Goal: Navigation & Orientation: Find specific page/section

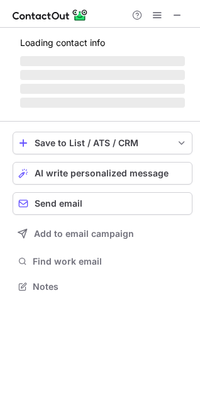
scroll to position [305, 200]
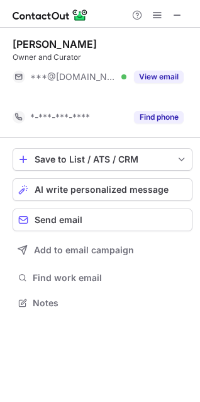
scroll to position [274, 200]
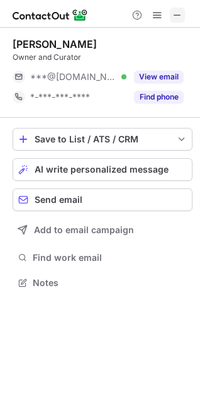
click at [174, 20] on span at bounding box center [178, 15] width 10 height 10
